Goal: Transaction & Acquisition: Purchase product/service

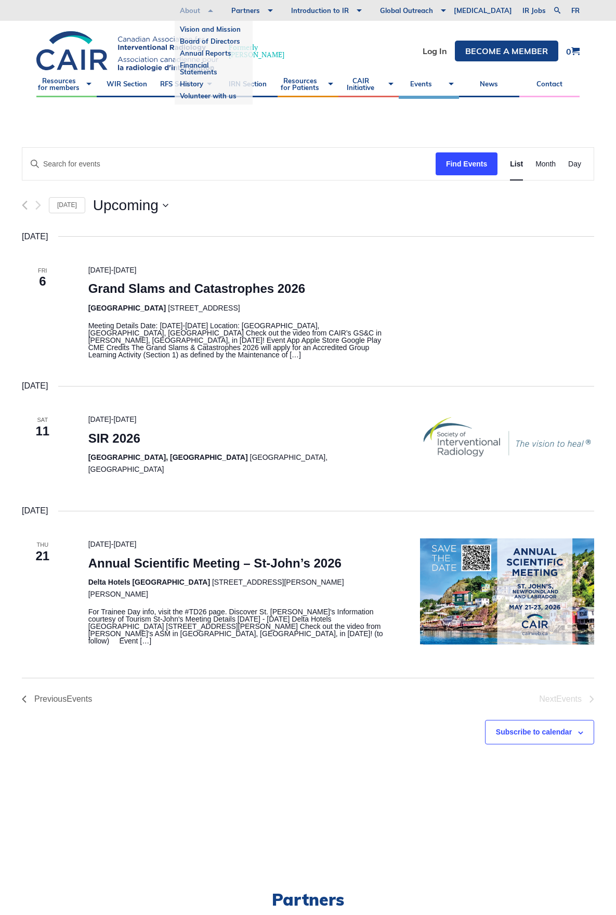
click at [216, 8] on link "About" at bounding box center [189, 10] width 51 height 21
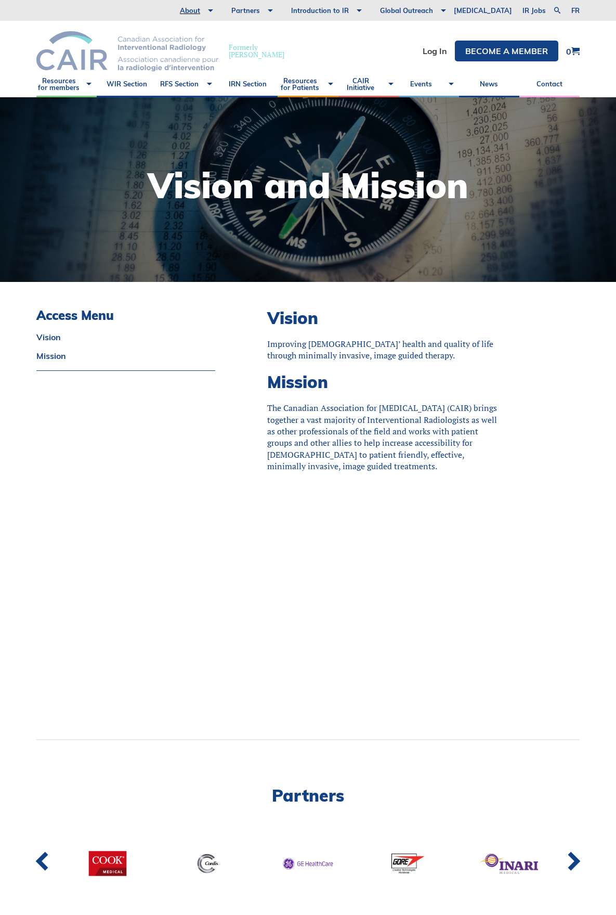
click at [145, 40] on img at bounding box center [127, 51] width 182 height 40
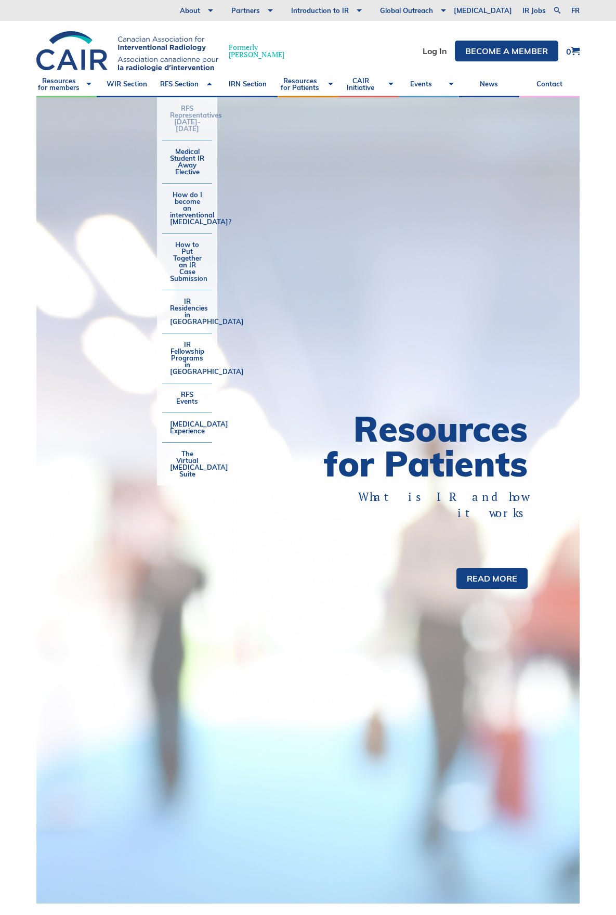
click at [194, 128] on link "RFS Representatives [DATE]-[DATE]" at bounding box center [187, 118] width 50 height 43
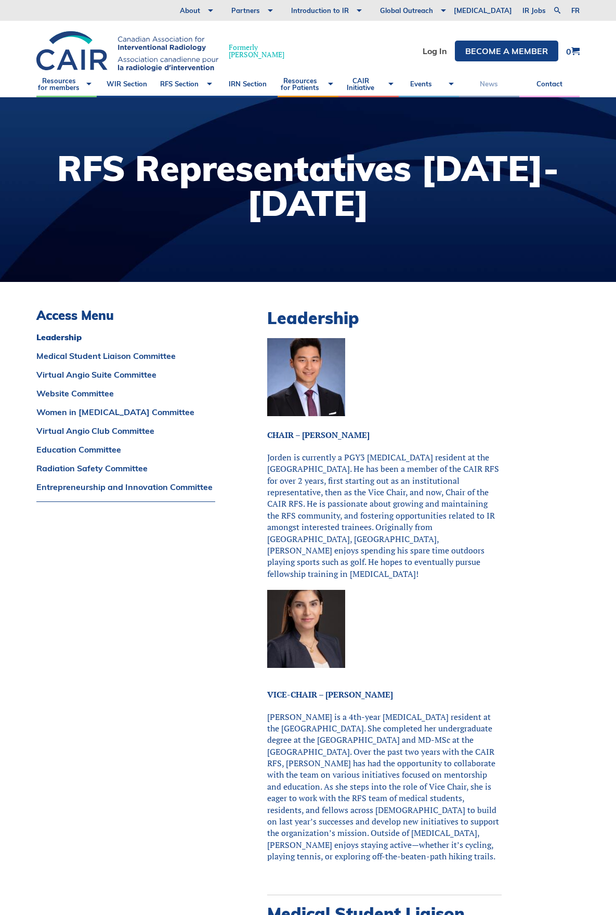
click at [487, 83] on link "News" at bounding box center [489, 84] width 60 height 26
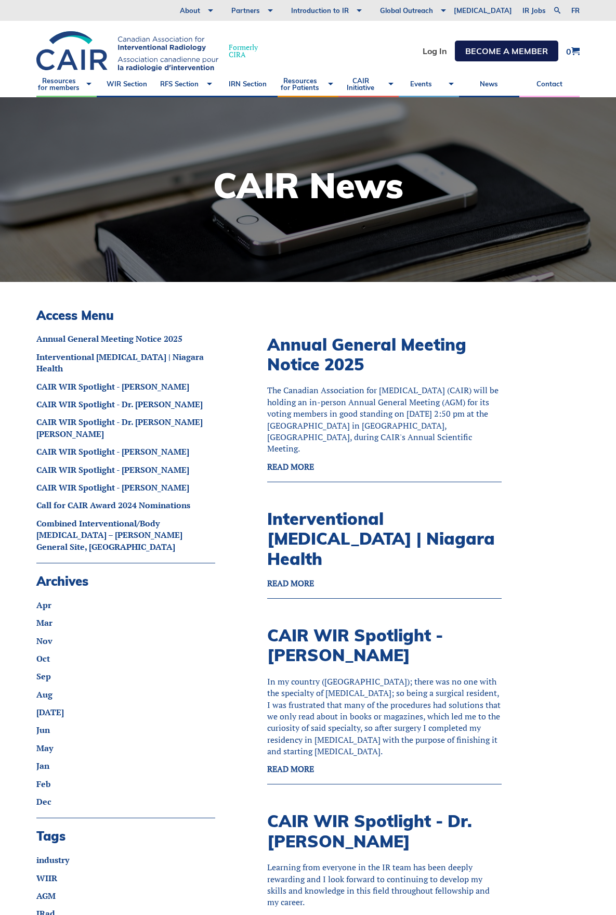
click at [501, 54] on link "Become a member" at bounding box center [506, 51] width 103 height 21
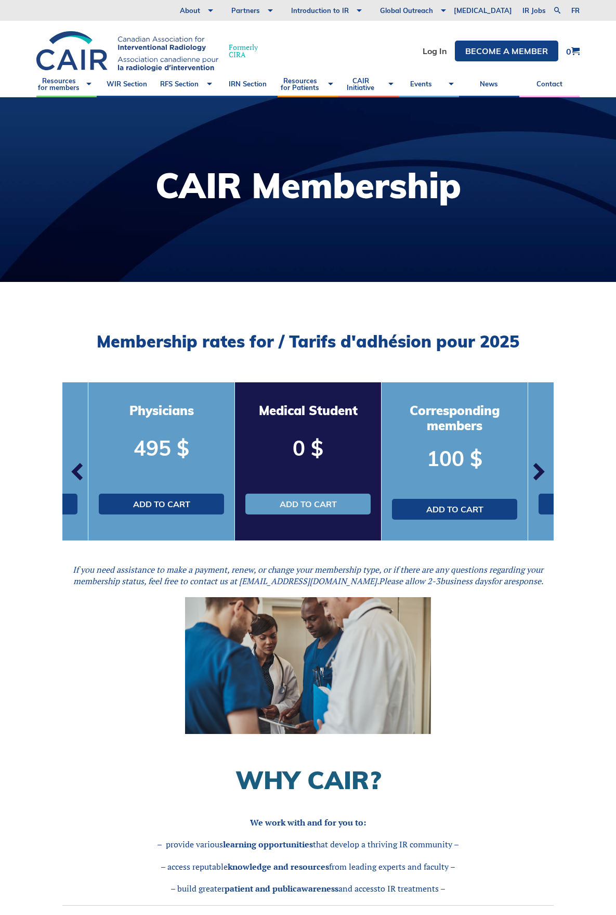
click at [70, 477] on span "button" at bounding box center [77, 471] width 31 height 31
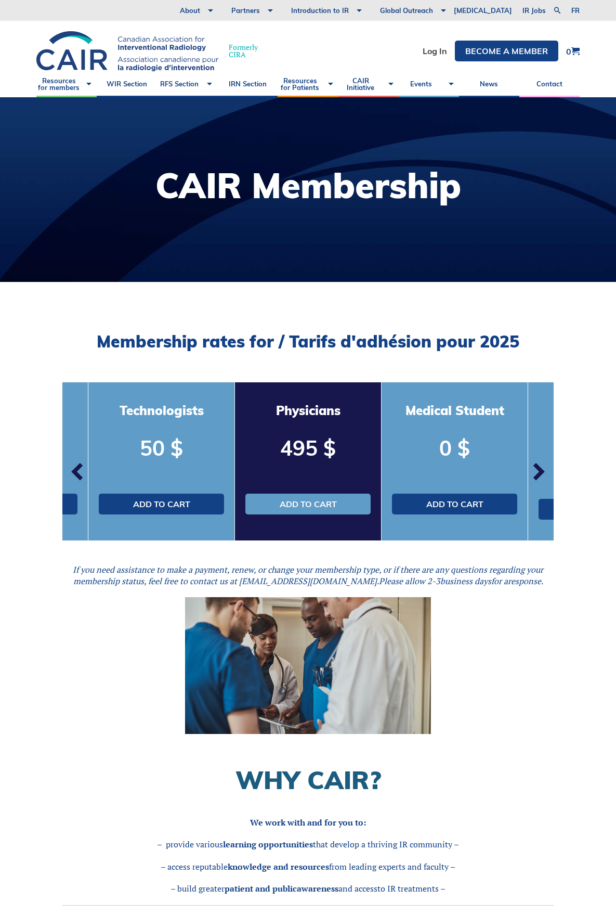
click at [70, 477] on span "button" at bounding box center [77, 471] width 31 height 31
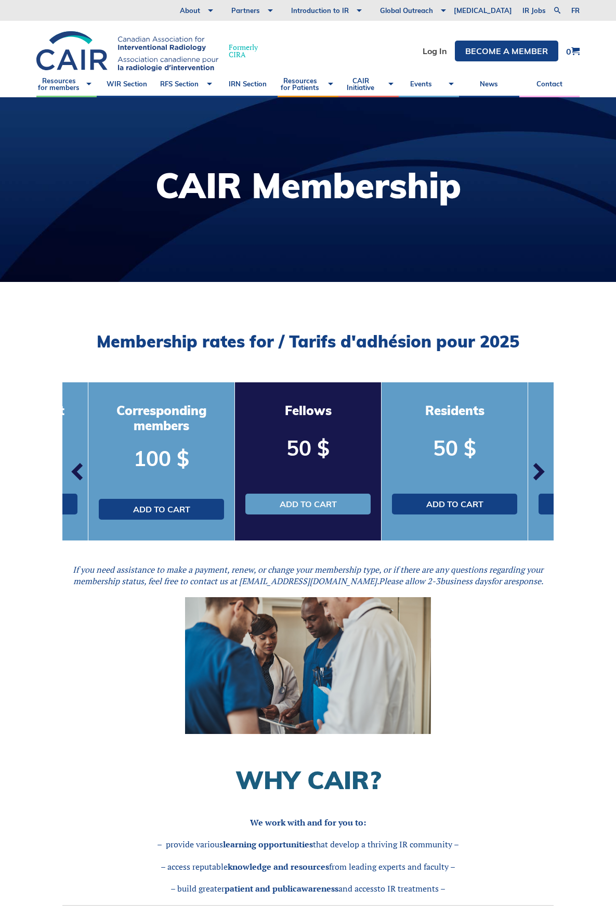
click at [70, 477] on span "button" at bounding box center [77, 471] width 31 height 31
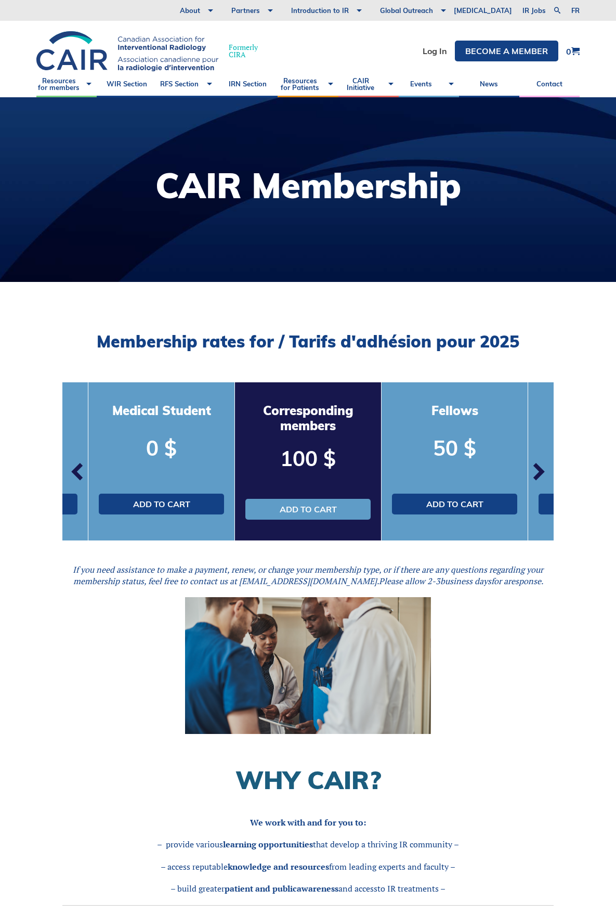
click at [70, 477] on span "button" at bounding box center [77, 471] width 31 height 31
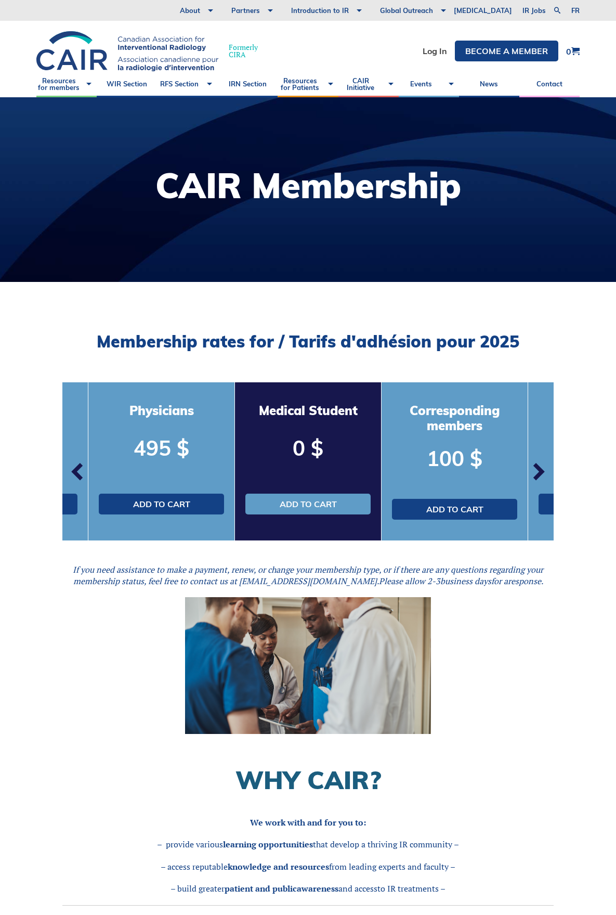
click at [70, 477] on span "button" at bounding box center [77, 471] width 31 height 31
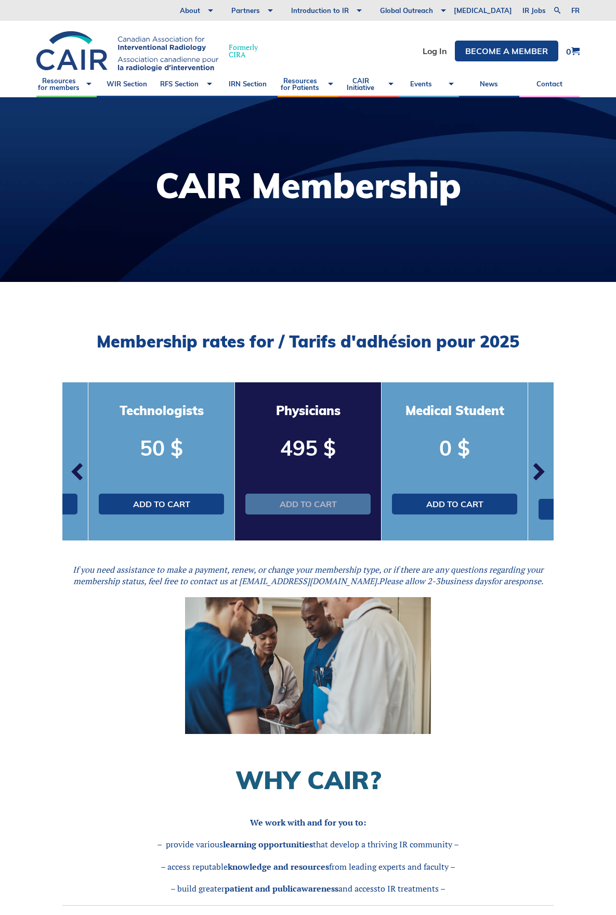
click at [296, 499] on link "Add to cart" at bounding box center [307, 503] width 125 height 21
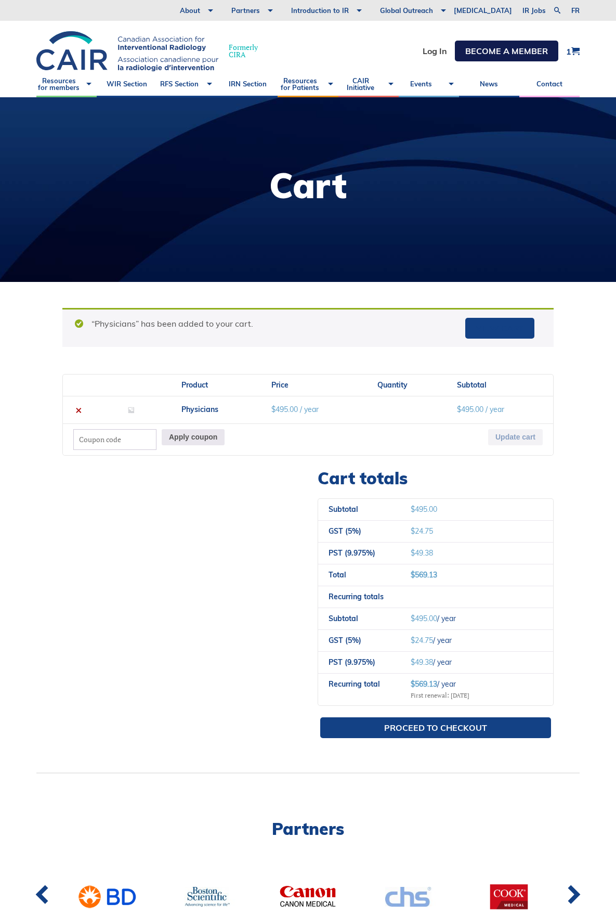
click at [496, 51] on link "Become a member" at bounding box center [506, 51] width 103 height 21
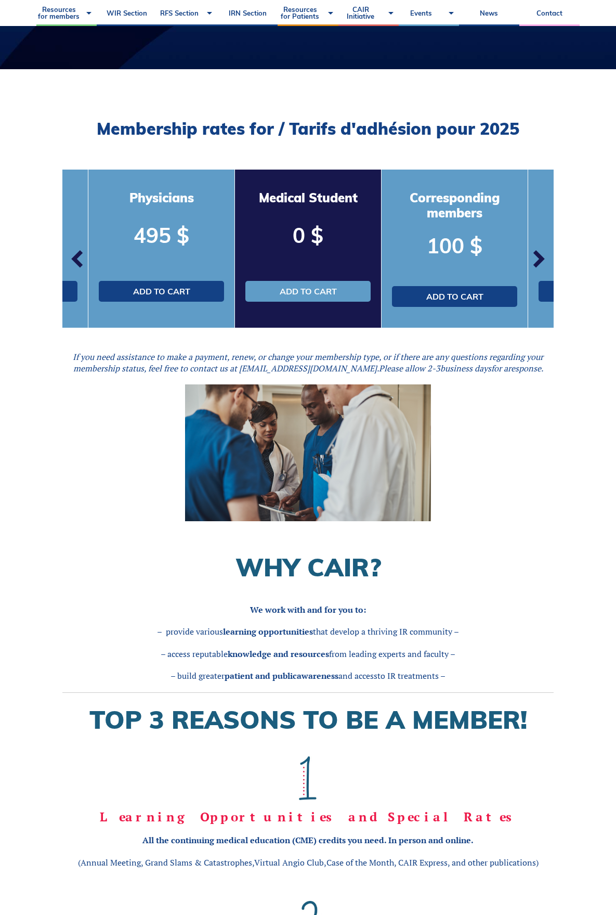
scroll to position [208, 0]
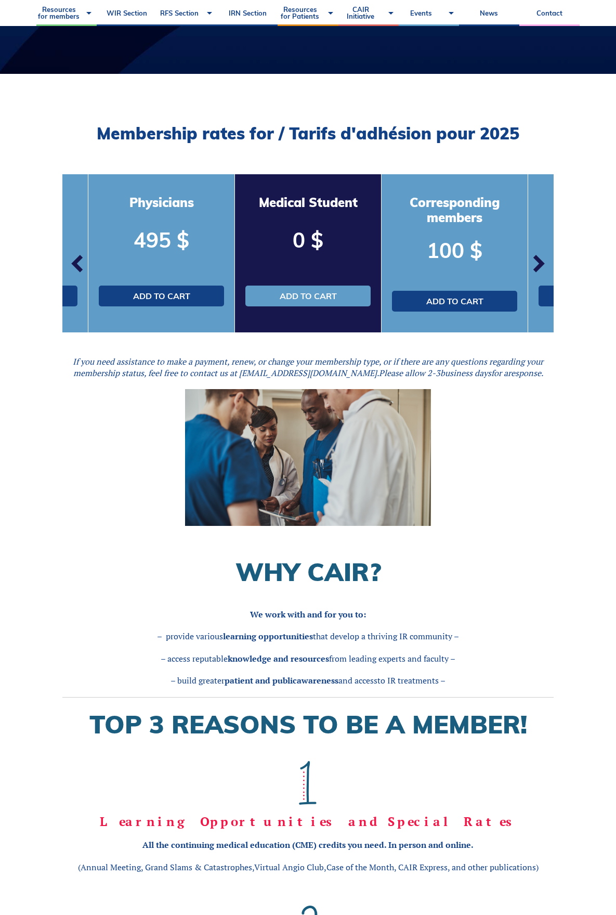
click at [539, 259] on span "button" at bounding box center [538, 263] width 31 height 31
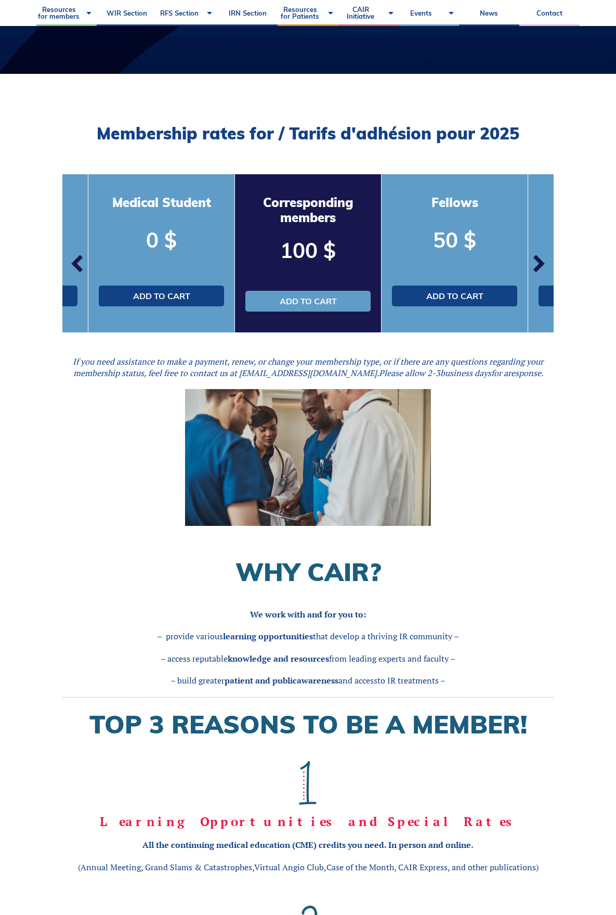
click at [539, 259] on span "button" at bounding box center [538, 263] width 31 height 31
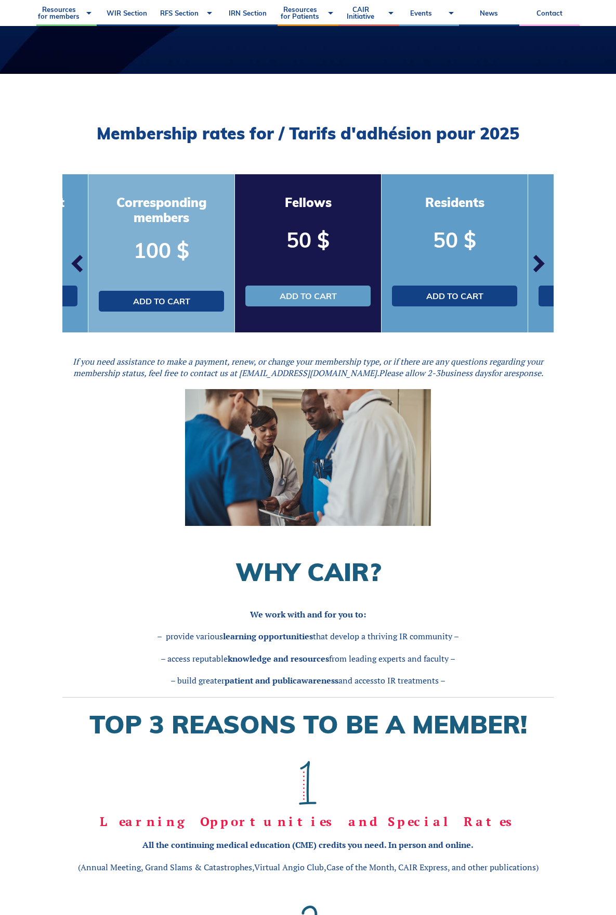
click at [173, 252] on p "100 $" at bounding box center [161, 250] width 125 height 29
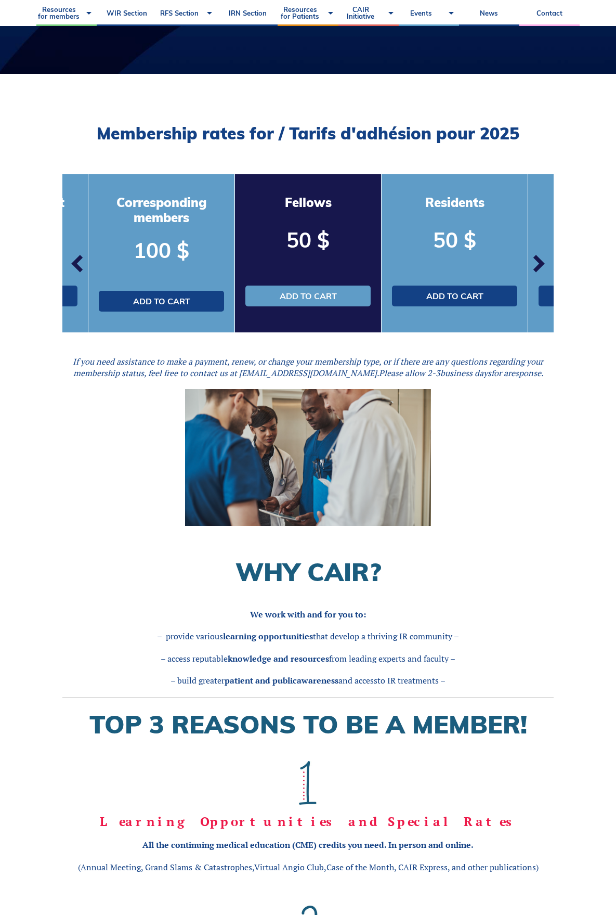
click at [538, 264] on span "button" at bounding box center [538, 263] width 31 height 31
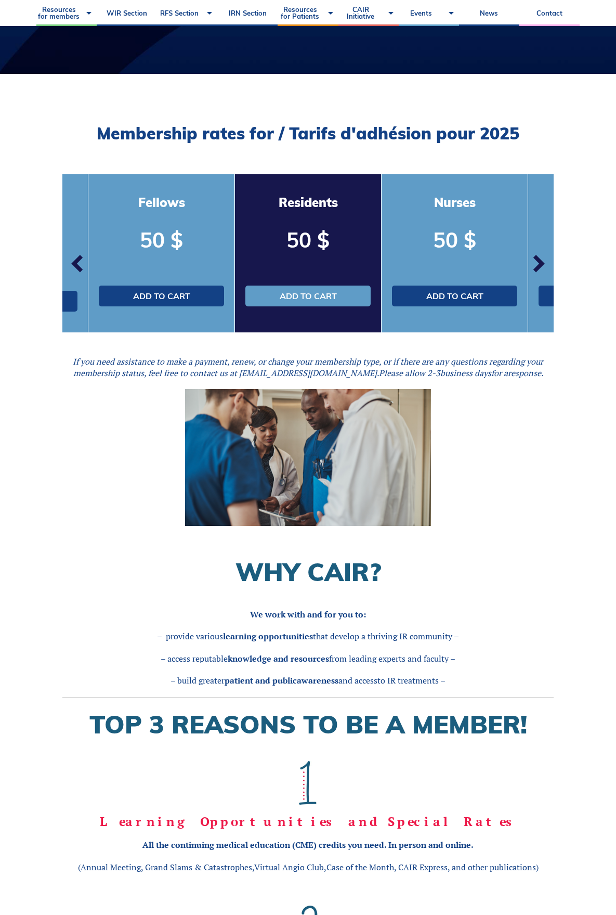
click at [538, 264] on span "button" at bounding box center [538, 263] width 31 height 31
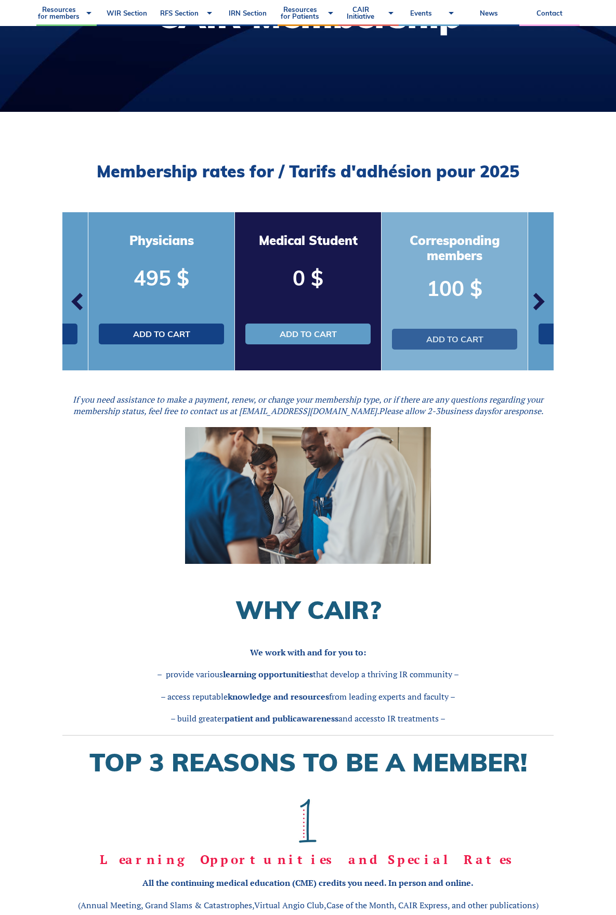
scroll to position [147, 0]
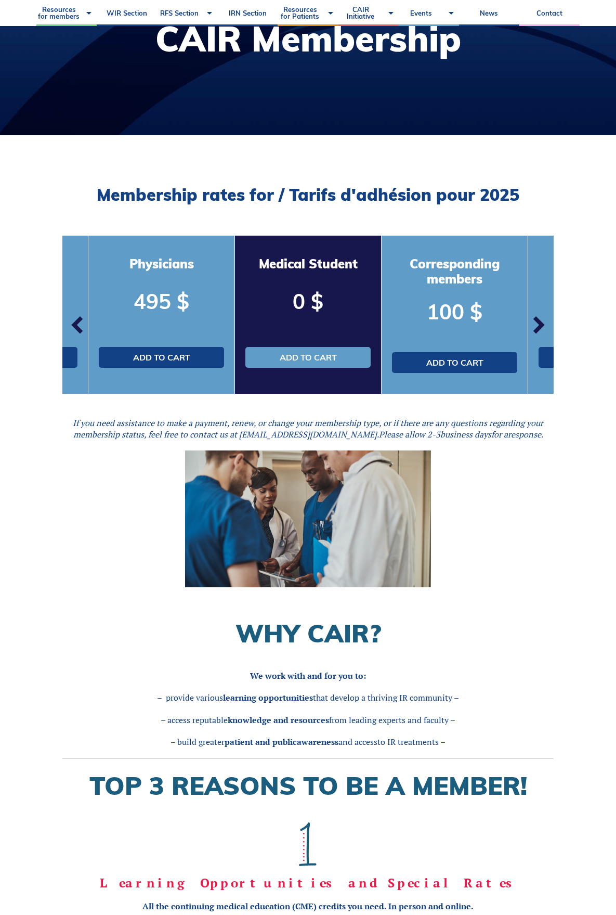
click at [541, 325] on span "button" at bounding box center [538, 324] width 31 height 31
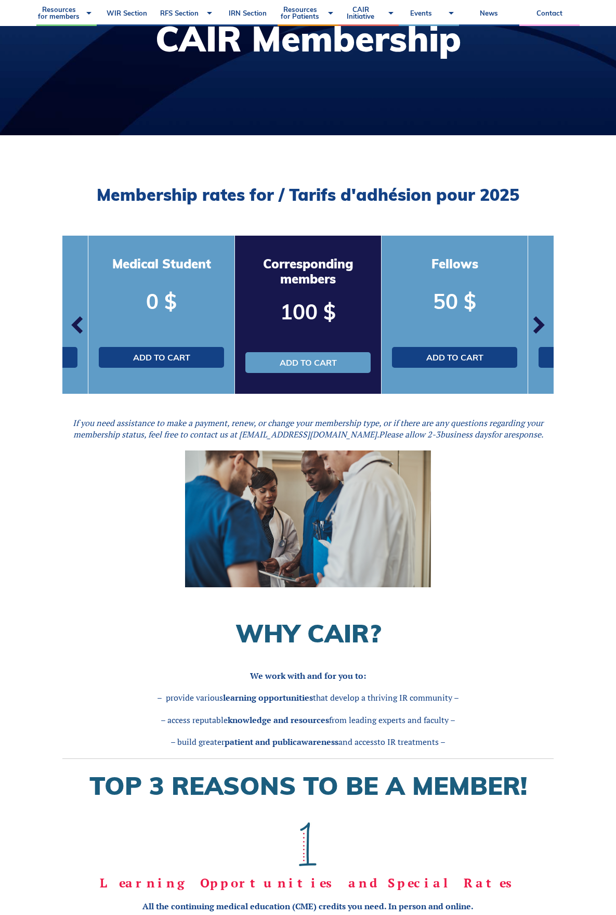
click at [540, 325] on span "button" at bounding box center [538, 324] width 31 height 31
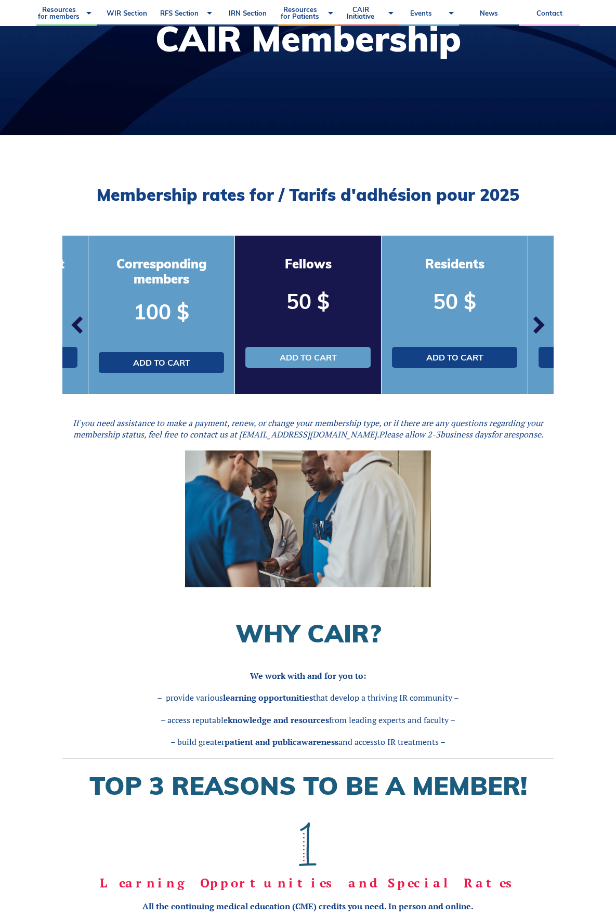
click at [540, 325] on span "button" at bounding box center [538, 324] width 31 height 31
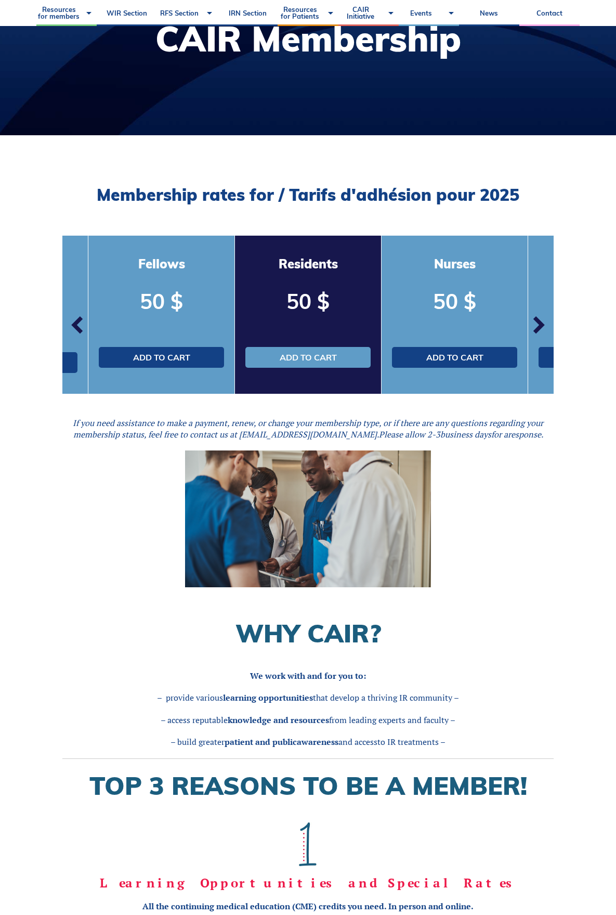
click at [540, 325] on span "button" at bounding box center [538, 324] width 31 height 31
click at [535, 325] on span "button" at bounding box center [538, 324] width 31 height 31
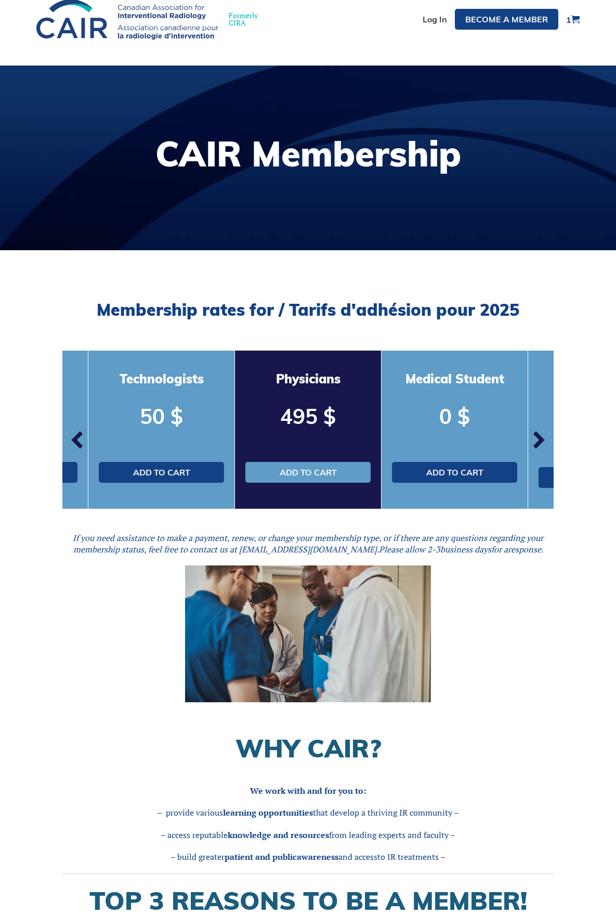
scroll to position [0, 0]
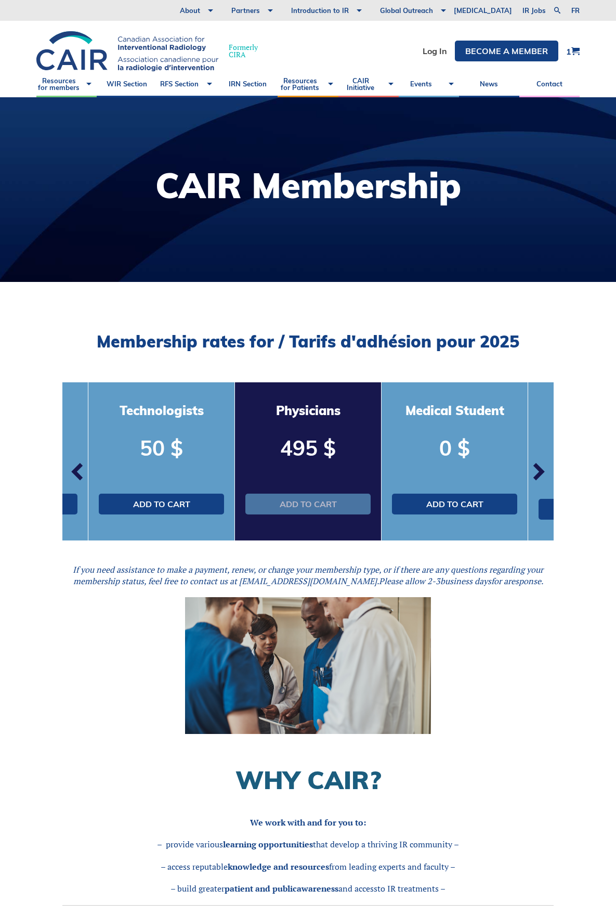
click at [295, 504] on link "Add to cart" at bounding box center [307, 503] width 125 height 21
click at [294, 450] on p "495 $" at bounding box center [307, 447] width 125 height 29
click at [318, 505] on link "Add to cart" at bounding box center [307, 503] width 125 height 21
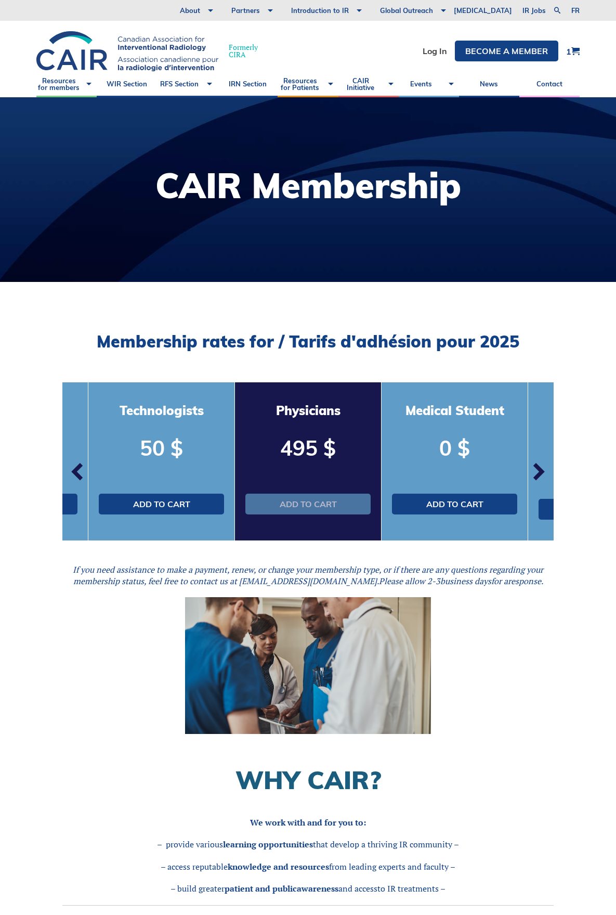
click at [318, 505] on link "Add to cart" at bounding box center [307, 503] width 125 height 21
click at [288, 452] on p "495 $" at bounding box center [307, 447] width 125 height 29
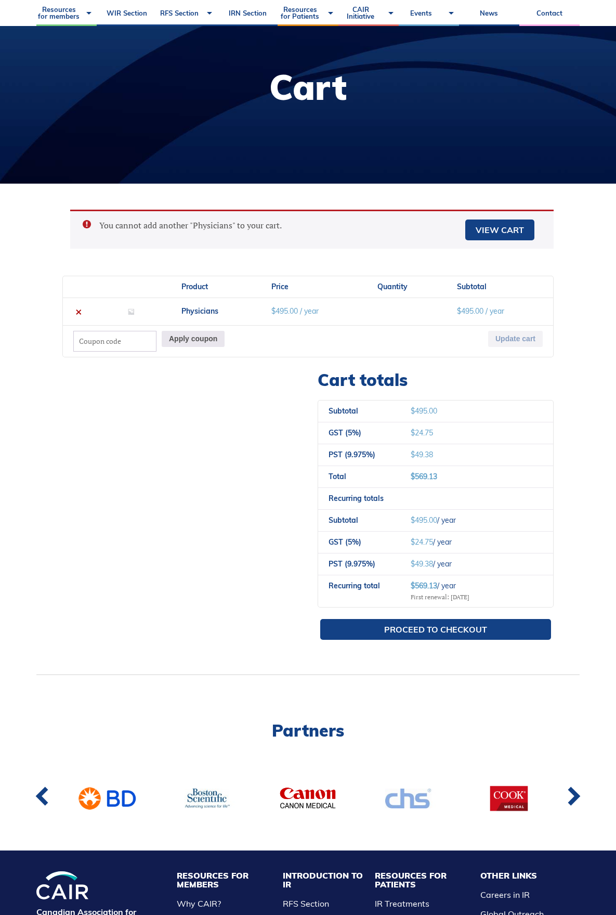
scroll to position [98, 0]
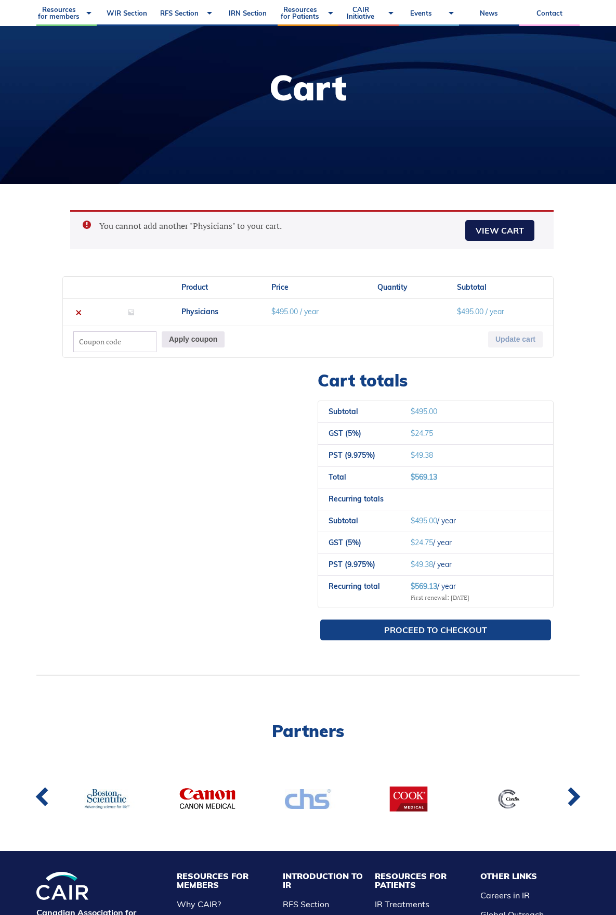
click at [507, 235] on link "View cart" at bounding box center [499, 230] width 69 height 21
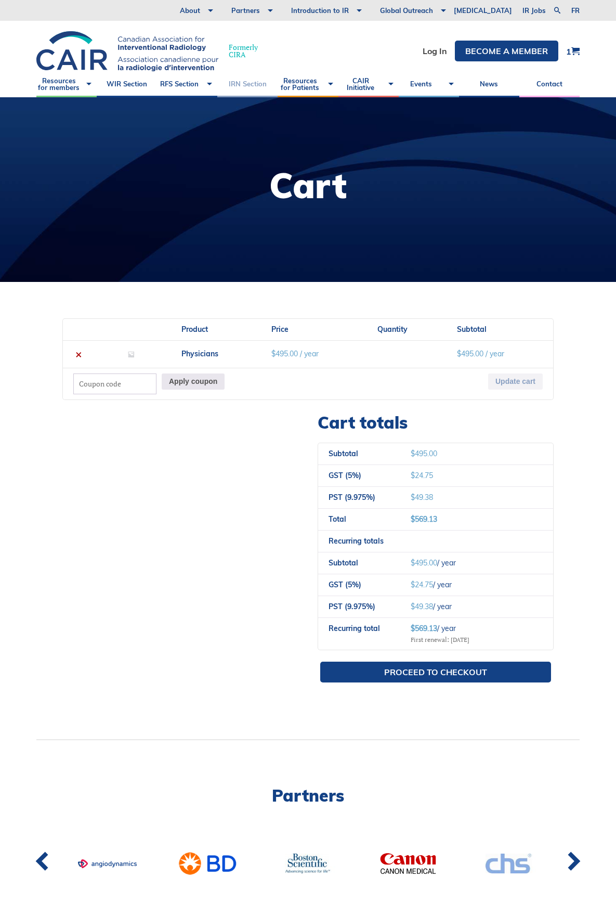
click at [237, 85] on link "IRN Section" at bounding box center [247, 84] width 60 height 26
